Goal: Task Accomplishment & Management: Use online tool/utility

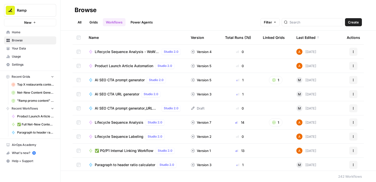
click at [130, 79] on span "AI SEO CTA prompt generator" at bounding box center [120, 79] width 50 height 5
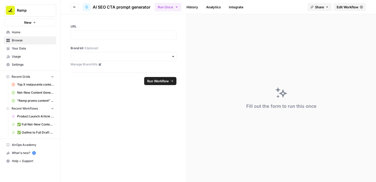
click at [76, 7] on button "Go back" at bounding box center [75, 7] width 8 height 8
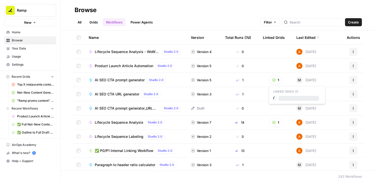
click at [277, 80] on button "1" at bounding box center [276, 80] width 14 height 8
click at [283, 97] on span "AI SEO CTA generator" at bounding box center [299, 98] width 40 height 5
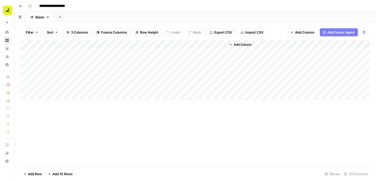
click at [151, 142] on div "Add Column" at bounding box center [195, 102] width 350 height 125
click at [239, 44] on span "Add Column" at bounding box center [243, 44] width 18 height 5
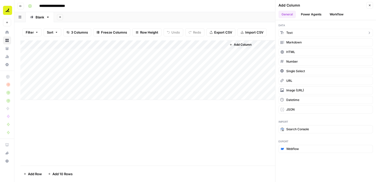
click at [299, 34] on button "Text" at bounding box center [326, 33] width 95 height 8
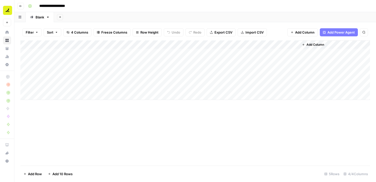
click at [247, 45] on div "Add Column" at bounding box center [195, 70] width 350 height 60
click at [247, 58] on input "New Column" at bounding box center [256, 56] width 51 height 5
type input "path"
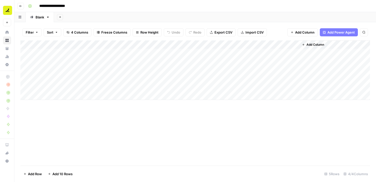
click at [312, 45] on span "Add Column" at bounding box center [316, 44] width 18 height 5
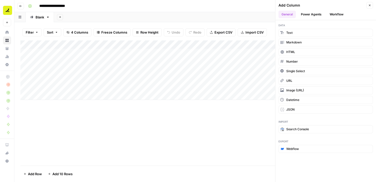
click at [332, 13] on button "Workflow" at bounding box center [337, 15] width 20 height 8
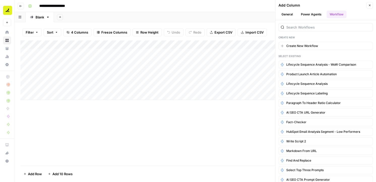
click at [307, 30] on div at bounding box center [326, 27] width 95 height 8
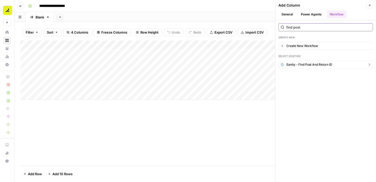
type input "find post"
click at [314, 65] on span "Sanity - find post and return ID" at bounding box center [309, 64] width 46 height 5
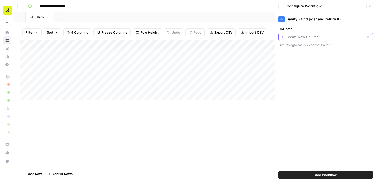
click at [301, 38] on input "URL path" at bounding box center [324, 36] width 77 height 5
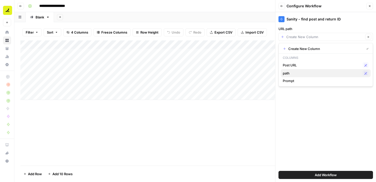
click at [300, 72] on span "path" at bounding box center [322, 73] width 78 height 5
type input "path"
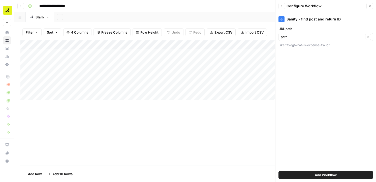
click at [326, 175] on span "Add Workflow" at bounding box center [326, 174] width 22 height 5
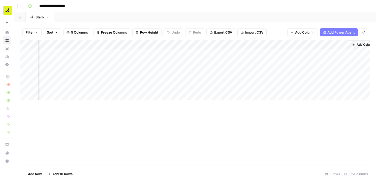
scroll to position [0, 29]
click at [352, 46] on span "Add Column" at bounding box center [359, 44] width 18 height 5
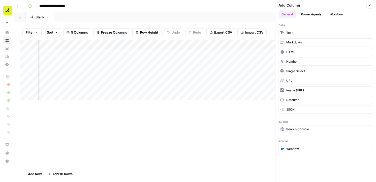
click at [335, 12] on button "Workflow" at bounding box center [337, 15] width 20 height 8
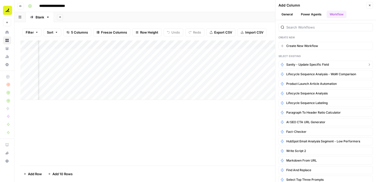
click at [318, 65] on span "Sanity - update specific field" at bounding box center [307, 64] width 43 height 5
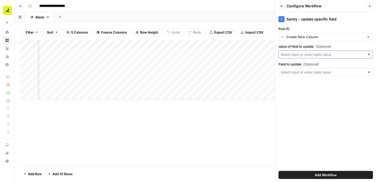
click at [312, 53] on input "value of field to update (Optional)" at bounding box center [323, 54] width 84 height 5
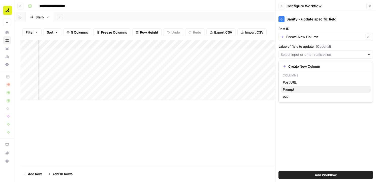
click at [304, 88] on span "Prompt" at bounding box center [325, 89] width 84 height 5
type input "Prompt"
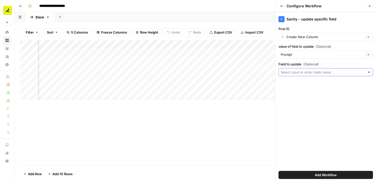
click at [306, 72] on input "Field to update (Optional)" at bounding box center [323, 72] width 84 height 5
paste input "chatGPTPrompt:Testing prompt"
drag, startPoint x: 306, startPoint y: 72, endPoint x: 368, endPoint y: 75, distance: 62.4
click at [368, 75] on div "chatGPTPrompt:Testing prompt" at bounding box center [326, 72] width 95 height 8
type input "chatGPTPrompt"
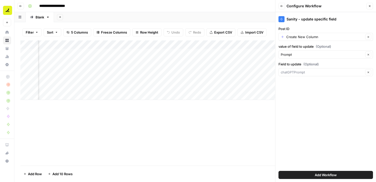
click at [316, 96] on div "Sanity - update specific field Post ID Create New Column Clear value of field t…" at bounding box center [326, 97] width 101 height 170
click at [321, 174] on span "Add Workflow" at bounding box center [326, 174] width 22 height 5
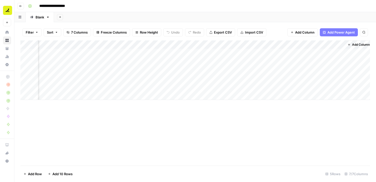
scroll to position [0, 171]
click at [21, 6] on icon "button" at bounding box center [20, 6] width 3 height 3
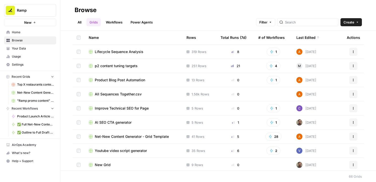
click at [114, 24] on link "Workflows" at bounding box center [114, 22] width 23 height 8
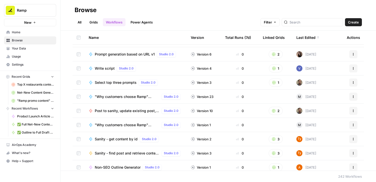
scroll to position [422, 0]
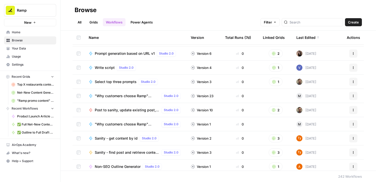
click at [130, 153] on span "Sanity - find post and retrieve content block" at bounding box center [127, 152] width 65 height 5
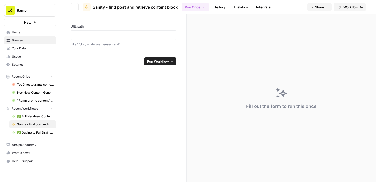
click at [346, 5] on span "Edit Workflow" at bounding box center [348, 7] width 22 height 5
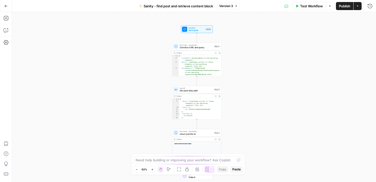
click at [183, 4] on span "Sanity - find post and retrieve content block" at bounding box center [178, 6] width 69 height 5
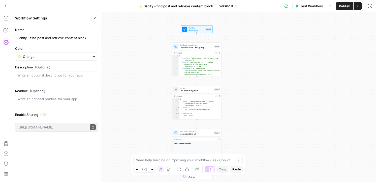
click at [180, 6] on span "Sanity - find post and retrieve content block" at bounding box center [178, 6] width 69 height 5
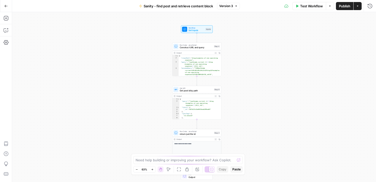
click at [179, 6] on span "Sanity - find post and retrieve content block" at bounding box center [178, 6] width 69 height 5
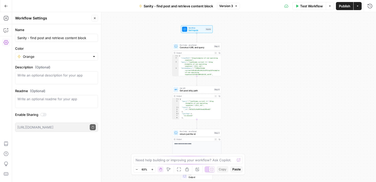
click at [180, 6] on span "Sanity - find post and retrieve content block" at bounding box center [178, 6] width 69 height 5
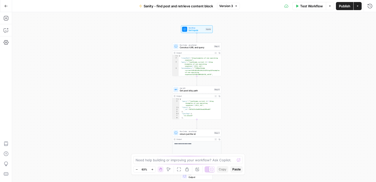
click at [180, 6] on span "Sanity - find post and retrieve content block" at bounding box center [178, 6] width 69 height 5
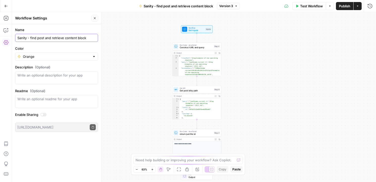
drag, startPoint x: 52, startPoint y: 38, endPoint x: 150, endPoint y: 41, distance: 97.9
click at [150, 41] on body "Ramp New Home Browse Your Data Usage Settings Recent Grids Top X restaurants co…" at bounding box center [188, 91] width 376 height 182
type input "Sanity - find post and return ID"
click at [113, 130] on div "Workflow Set Inputs Inputs Run Code · JavaScript Construct URL and query Step 4…" at bounding box center [194, 97] width 364 height 170
click at [6, 5] on icon "button" at bounding box center [6, 6] width 4 height 4
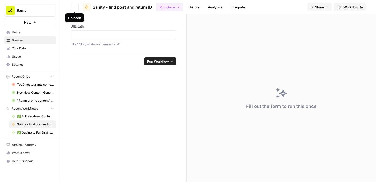
click at [72, 7] on button "Go back" at bounding box center [75, 7] width 8 height 8
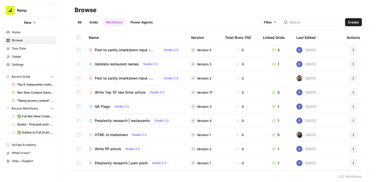
scroll to position [1405, 0]
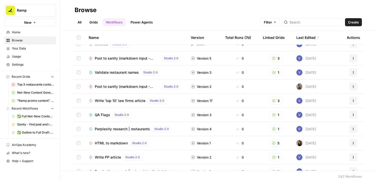
click at [137, 85] on span "Post to sanity (markdown input - Accounting)" at bounding box center [127, 86] width 65 height 5
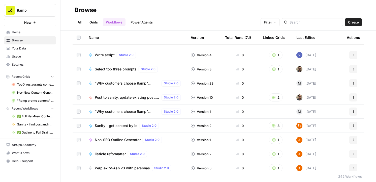
scroll to position [425, 0]
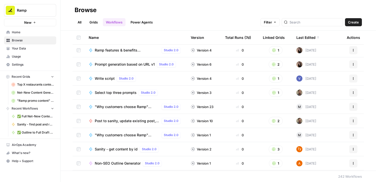
click at [136, 121] on span "Post to sanity, update existing post, add to end of post" at bounding box center [127, 120] width 65 height 5
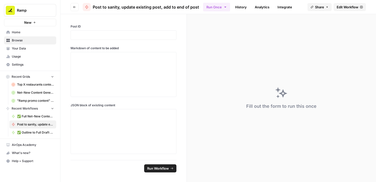
click at [341, 4] on link "Edit Workflow" at bounding box center [350, 7] width 32 height 8
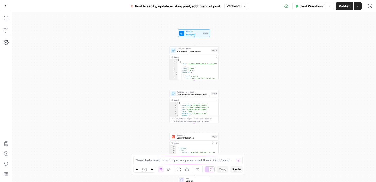
click at [357, 6] on icon "button" at bounding box center [357, 6] width 3 height 3
click at [324, 6] on button "Test Workflow" at bounding box center [309, 6] width 34 height 8
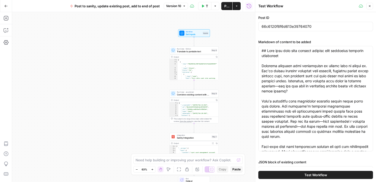
click at [367, 5] on button "Close" at bounding box center [370, 6] width 7 height 7
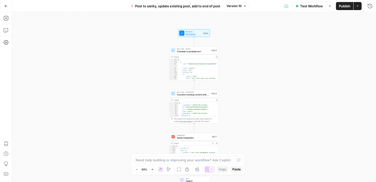
click at [327, 5] on button "Options" at bounding box center [330, 6] width 8 height 8
click at [281, 52] on div "Workflow Set Inputs Inputs Run Code · Python Translate to portable text Step 8 …" at bounding box center [194, 97] width 364 height 170
click at [3, 5] on button "Go Back" at bounding box center [6, 6] width 9 height 9
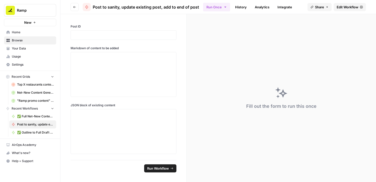
click at [75, 7] on icon "button" at bounding box center [74, 7] width 3 height 2
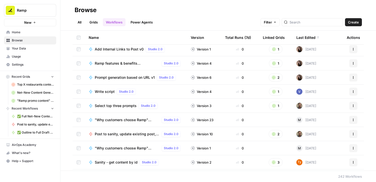
scroll to position [442, 0]
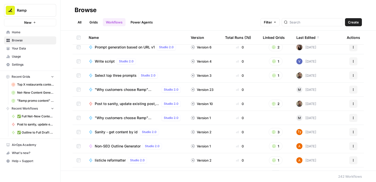
click at [353, 103] on icon "button" at bounding box center [353, 103] width 3 height 3
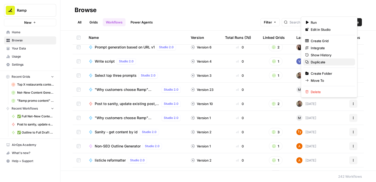
click at [333, 64] on span "Duplicate" at bounding box center [331, 62] width 40 height 5
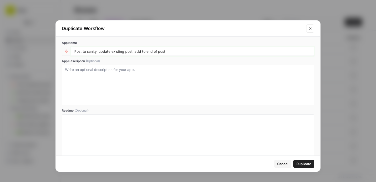
click at [105, 51] on input "Post to sanity, update existing post, add to end of post" at bounding box center [192, 51] width 237 height 5
type input "Sanity - update specific field"
click at [303, 167] on button "Duplicate" at bounding box center [303, 164] width 21 height 8
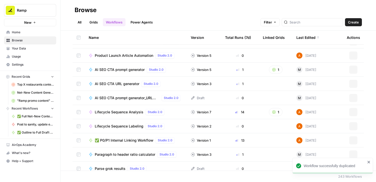
scroll to position [0, 0]
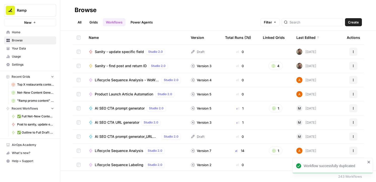
click at [132, 52] on span "Sanity - update specific field" at bounding box center [119, 51] width 49 height 5
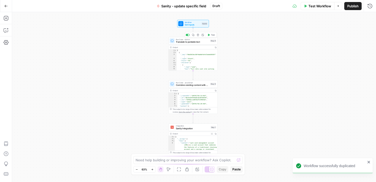
click at [206, 41] on span "Translate to portable text" at bounding box center [192, 41] width 33 height 3
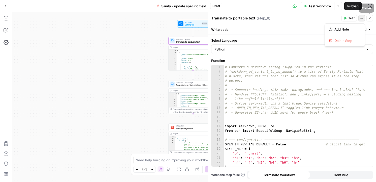
click at [364, 18] on button "Actions" at bounding box center [362, 18] width 7 height 7
click at [355, 40] on span "Delete Step" at bounding box center [347, 40] width 24 height 5
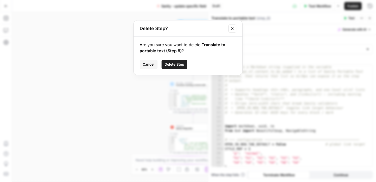
click at [173, 67] on button "Delete Step" at bounding box center [175, 64] width 26 height 9
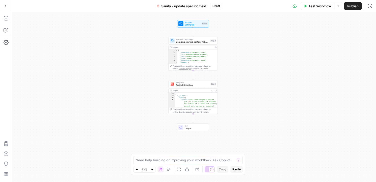
click at [196, 40] on span "Run Code · JavaScript" at bounding box center [192, 39] width 33 height 3
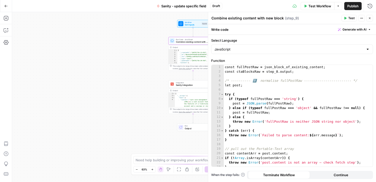
click at [363, 19] on icon "button" at bounding box center [361, 18] width 3 height 3
click at [349, 37] on button "Delete Step" at bounding box center [345, 40] width 36 height 7
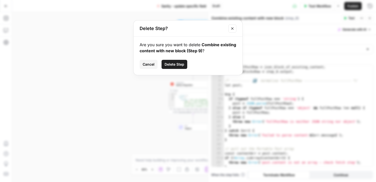
click at [171, 64] on span "Delete Step" at bounding box center [175, 64] width 20 height 5
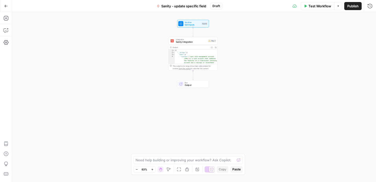
click at [192, 43] on span "Sanity Integration" at bounding box center [191, 41] width 31 height 3
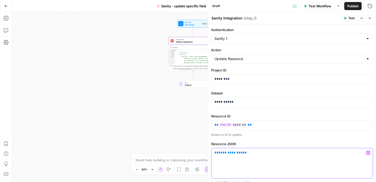
click at [250, 153] on p "**********" at bounding box center [292, 152] width 155 height 5
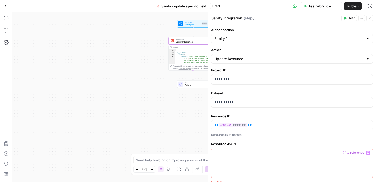
click at [205, 135] on div "Workflow Set Inputs Inputs Integration Sanity Integration Step 1 Output Expand …" at bounding box center [194, 97] width 364 height 170
click at [254, 154] on p at bounding box center [292, 152] width 155 height 5
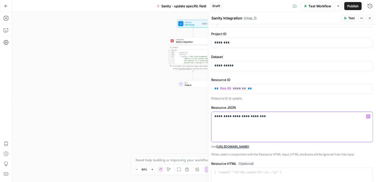
scroll to position [40, 0]
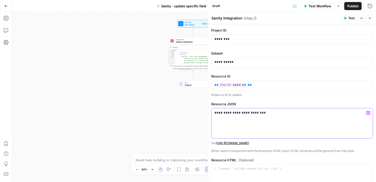
click at [214, 112] on div "**********" at bounding box center [292, 123] width 161 height 30
click at [218, 126] on div "**********" at bounding box center [292, 123] width 161 height 30
drag, startPoint x: 265, startPoint y: 119, endPoint x: 241, endPoint y: 118, distance: 24.2
click at [240, 118] on p "**********" at bounding box center [292, 117] width 155 height 15
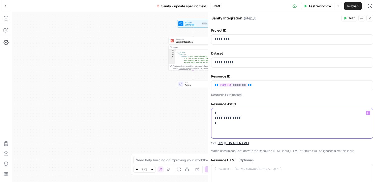
click at [369, 112] on icon "button" at bounding box center [368, 112] width 3 height 3
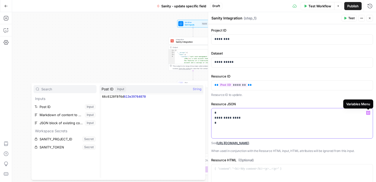
click at [344, 121] on p "**********" at bounding box center [292, 117] width 155 height 15
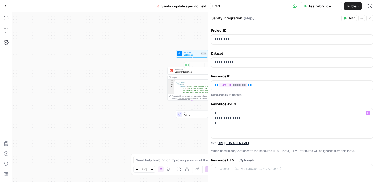
click at [195, 56] on span "Set Inputs" at bounding box center [192, 54] width 16 height 3
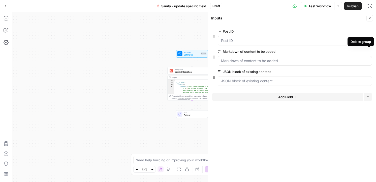
click at [370, 52] on icon "button" at bounding box center [369, 51] width 3 height 3
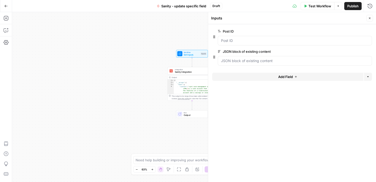
click at [370, 52] on icon "button" at bounding box center [369, 51] width 3 height 3
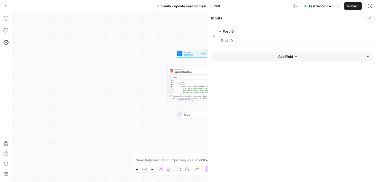
click at [304, 54] on button "Add Field" at bounding box center [287, 56] width 151 height 8
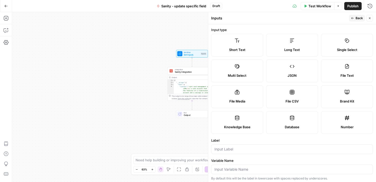
click at [250, 50] on div "Short Text" at bounding box center [237, 49] width 43 height 5
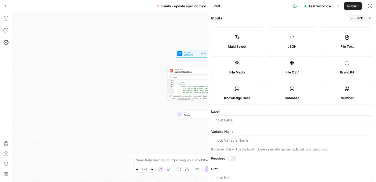
scroll to position [29, 0]
click at [257, 119] on input "Label" at bounding box center [292, 119] width 155 height 5
type input "C"
type input "v"
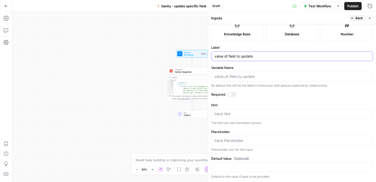
scroll to position [0, 0]
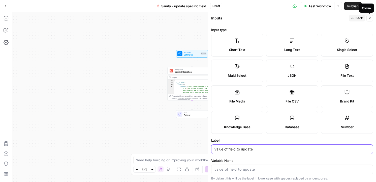
type input "value of field to update"
click at [368, 16] on button "Close" at bounding box center [370, 18] width 7 height 7
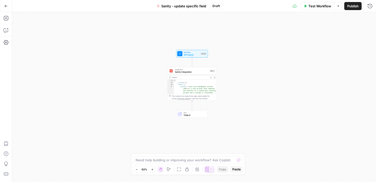
click at [192, 54] on span "Set Inputs" at bounding box center [192, 54] width 16 height 3
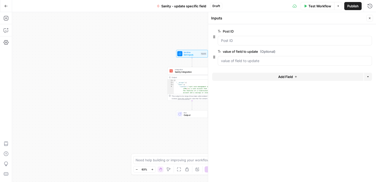
click at [226, 52] on label "value of field to update (Optional)" at bounding box center [281, 51] width 126 height 5
click at [226, 58] on update "value of field to update (Optional)" at bounding box center [295, 60] width 148 height 5
click at [189, 73] on span "Sanity Integration" at bounding box center [191, 71] width 33 height 3
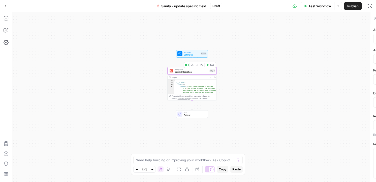
type textarea "Sanity Integration"
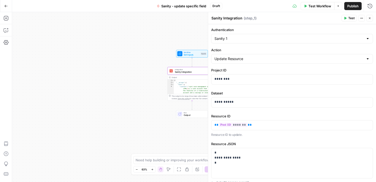
scroll to position [16, 0]
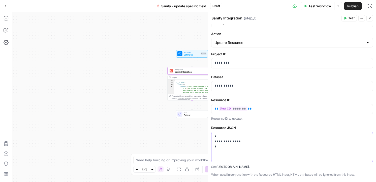
click at [247, 140] on p "**********" at bounding box center [292, 141] width 155 height 15
click at [368, 136] on icon "button" at bounding box center [368, 136] width 3 height 3
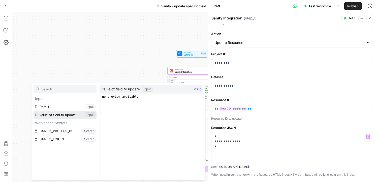
click at [68, 114] on button "Select variable value of field to update" at bounding box center [65, 115] width 63 height 8
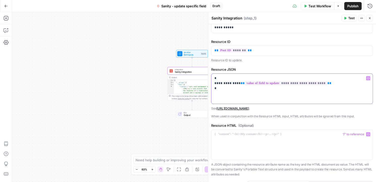
scroll to position [84, 0]
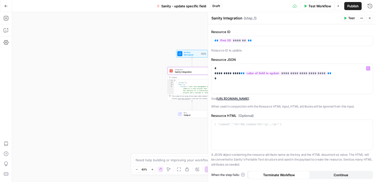
click at [347, 9] on button "Publish" at bounding box center [352, 6] width 17 height 8
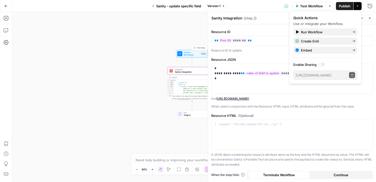
click at [195, 54] on span "Set Inputs" at bounding box center [192, 54] width 16 height 3
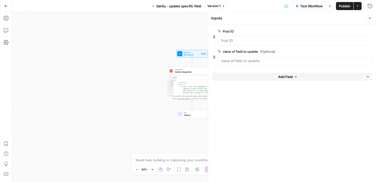
click at [290, 78] on span "Add Field" at bounding box center [285, 76] width 15 height 5
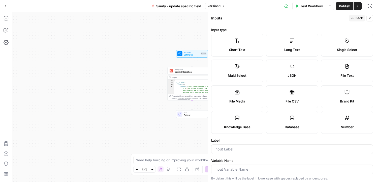
click at [251, 52] on label "Short Text" at bounding box center [237, 45] width 52 height 23
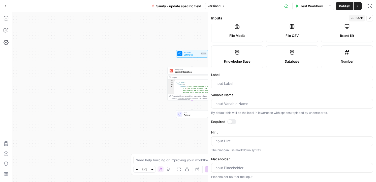
scroll to position [73, 0]
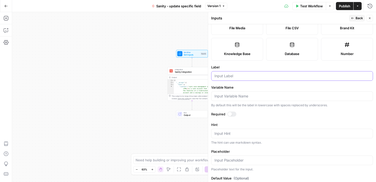
click at [249, 77] on input "Label" at bounding box center [292, 75] width 155 height 5
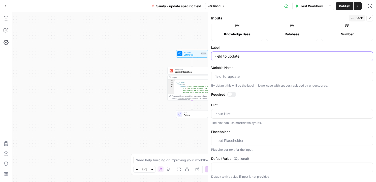
type input "Field to update"
click at [368, 16] on button "Close" at bounding box center [370, 18] width 7 height 7
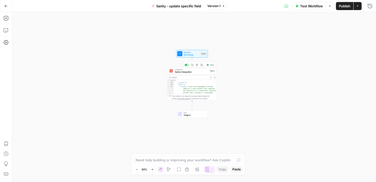
click at [192, 54] on span "Set Inputs" at bounding box center [192, 54] width 16 height 3
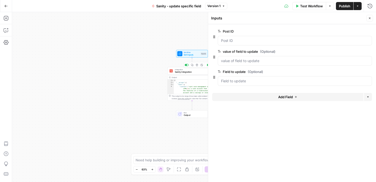
click at [190, 72] on span "Sanity Integration" at bounding box center [191, 71] width 33 height 3
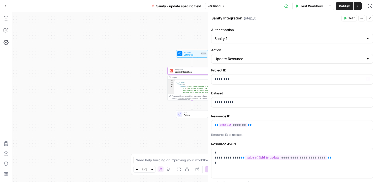
scroll to position [53, 0]
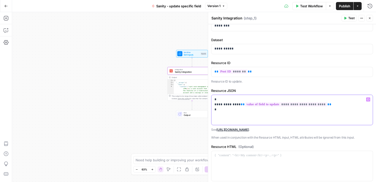
drag, startPoint x: 238, startPoint y: 106, endPoint x: 235, endPoint y: 106, distance: 3.3
click at [235, 106] on p "**********" at bounding box center [292, 104] width 155 height 15
drag, startPoint x: 239, startPoint y: 106, endPoint x: 214, endPoint y: 106, distance: 25.0
click at [214, 106] on div "**********" at bounding box center [292, 110] width 161 height 30
click at [369, 98] on icon "button" at bounding box center [368, 99] width 3 height 3
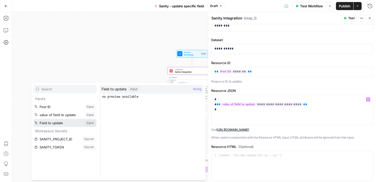
click at [78, 123] on button "Select variable Field to update" at bounding box center [65, 123] width 63 height 8
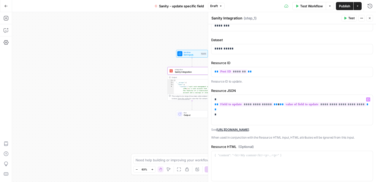
click at [347, 6] on span "Publish" at bounding box center [344, 6] width 11 height 5
